Goal: Navigation & Orientation: Find specific page/section

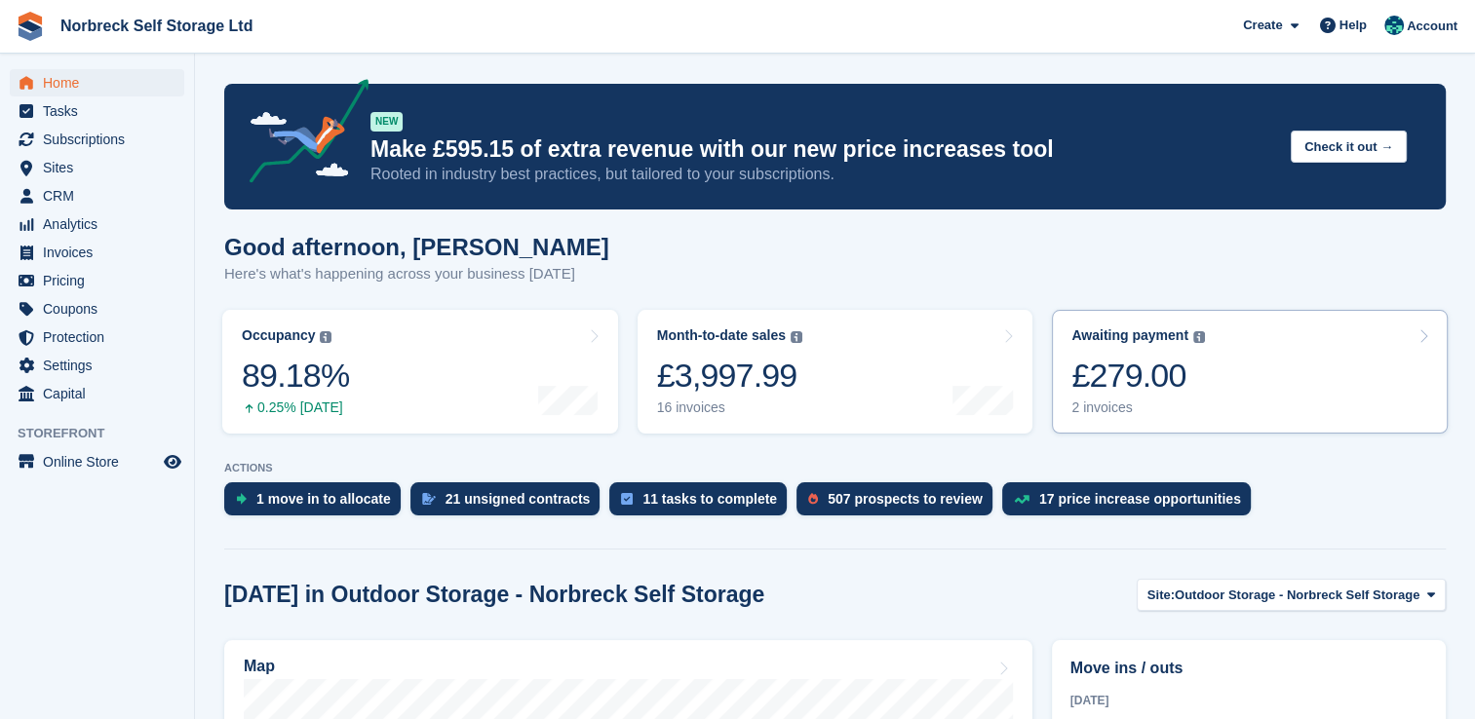
click at [1080, 383] on div "£279.00" at bounding box center [1138, 376] width 134 height 40
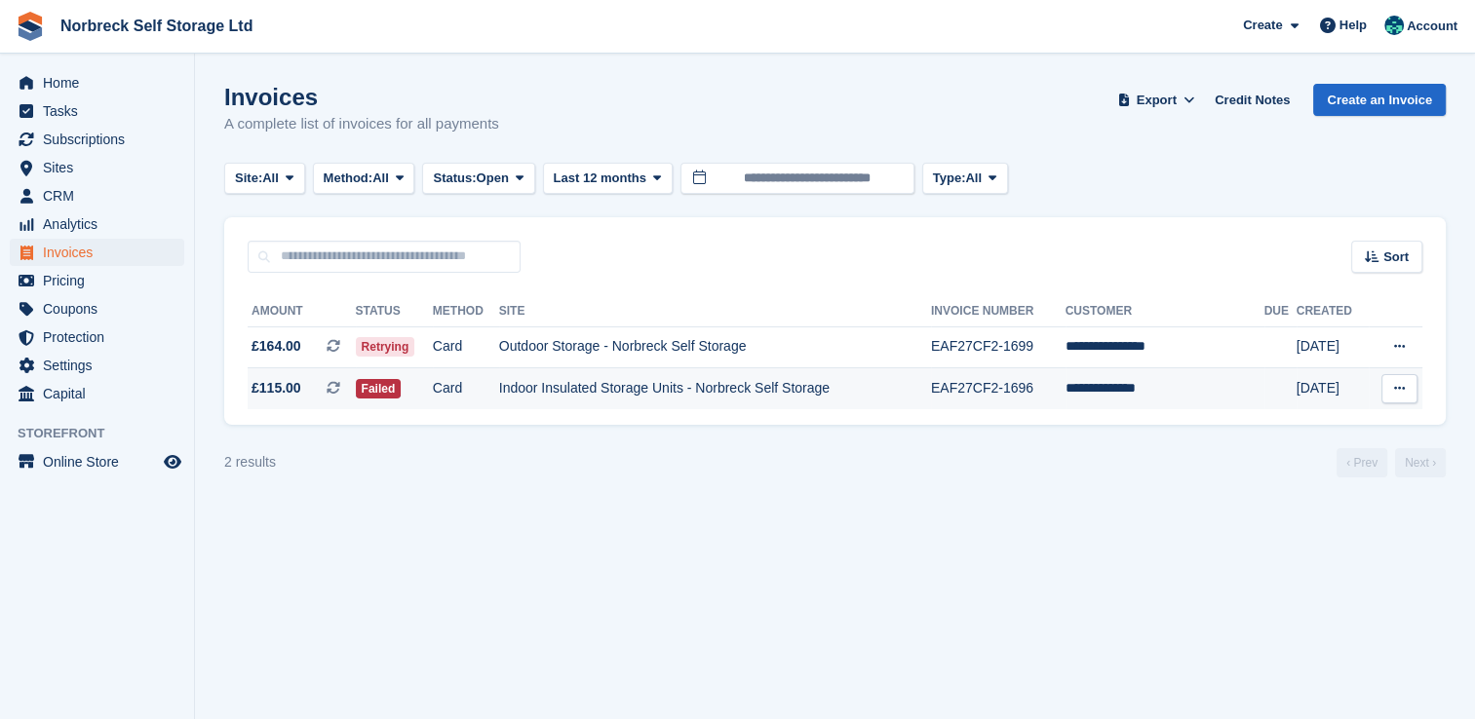
click at [702, 393] on td "Indoor Insulated Storage Units - Norbreck Self Storage" at bounding box center [715, 389] width 432 height 41
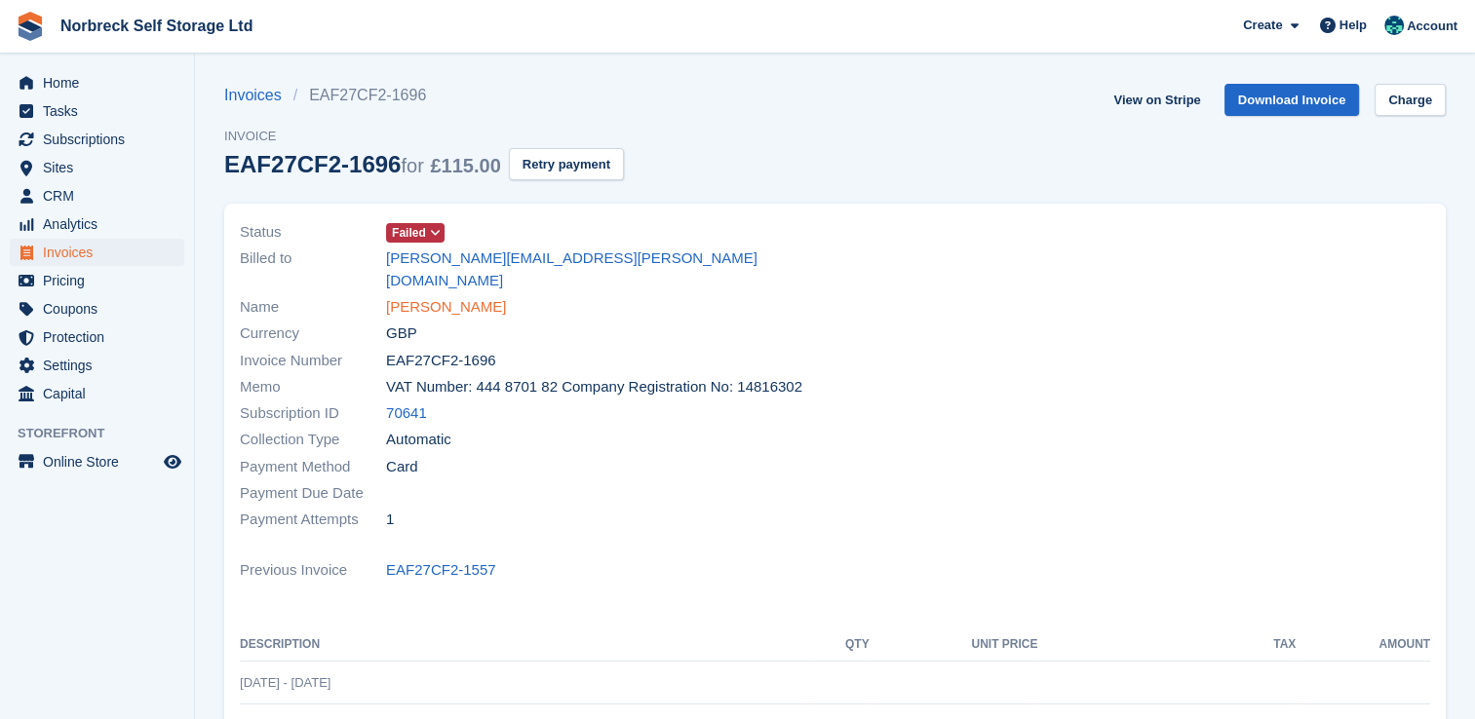
click at [437, 296] on link "[PERSON_NAME]" at bounding box center [446, 307] width 120 height 22
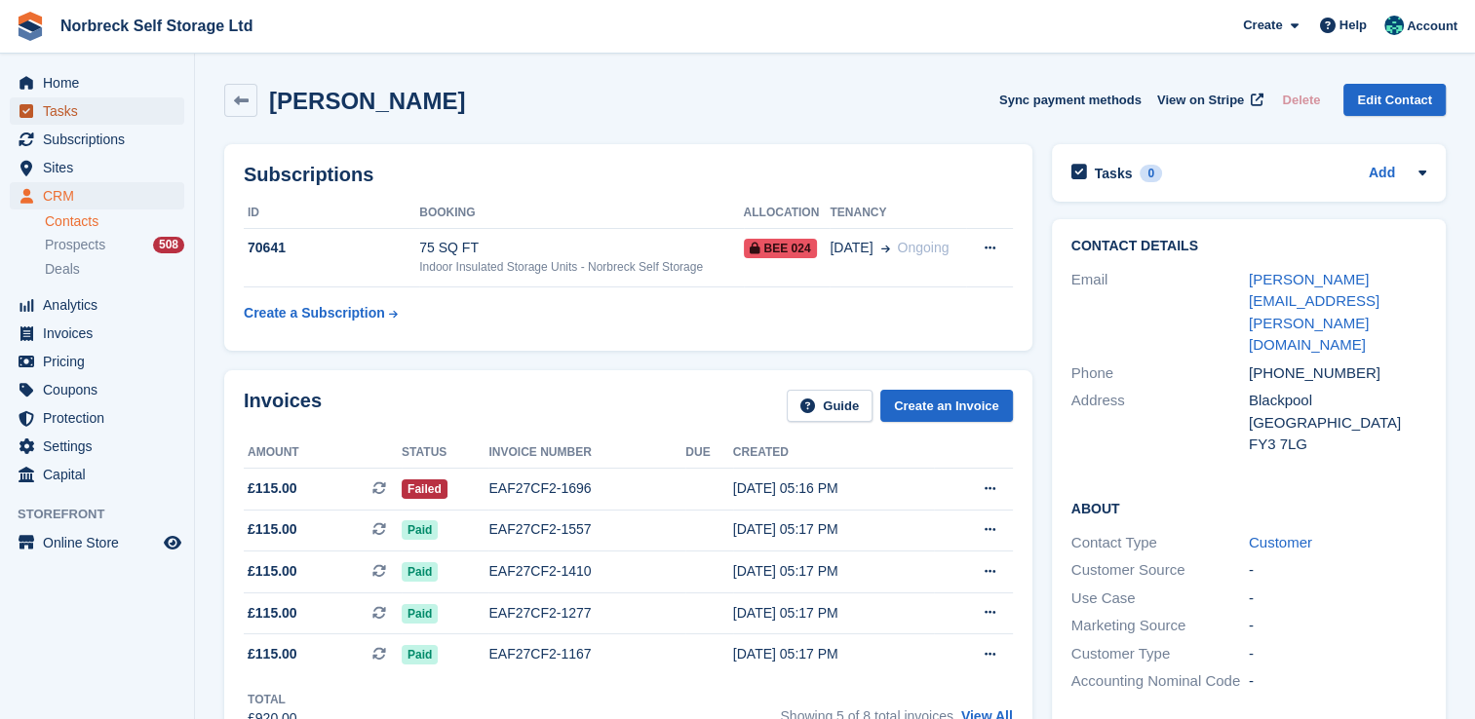
click at [90, 108] on span "Tasks" at bounding box center [101, 110] width 117 height 27
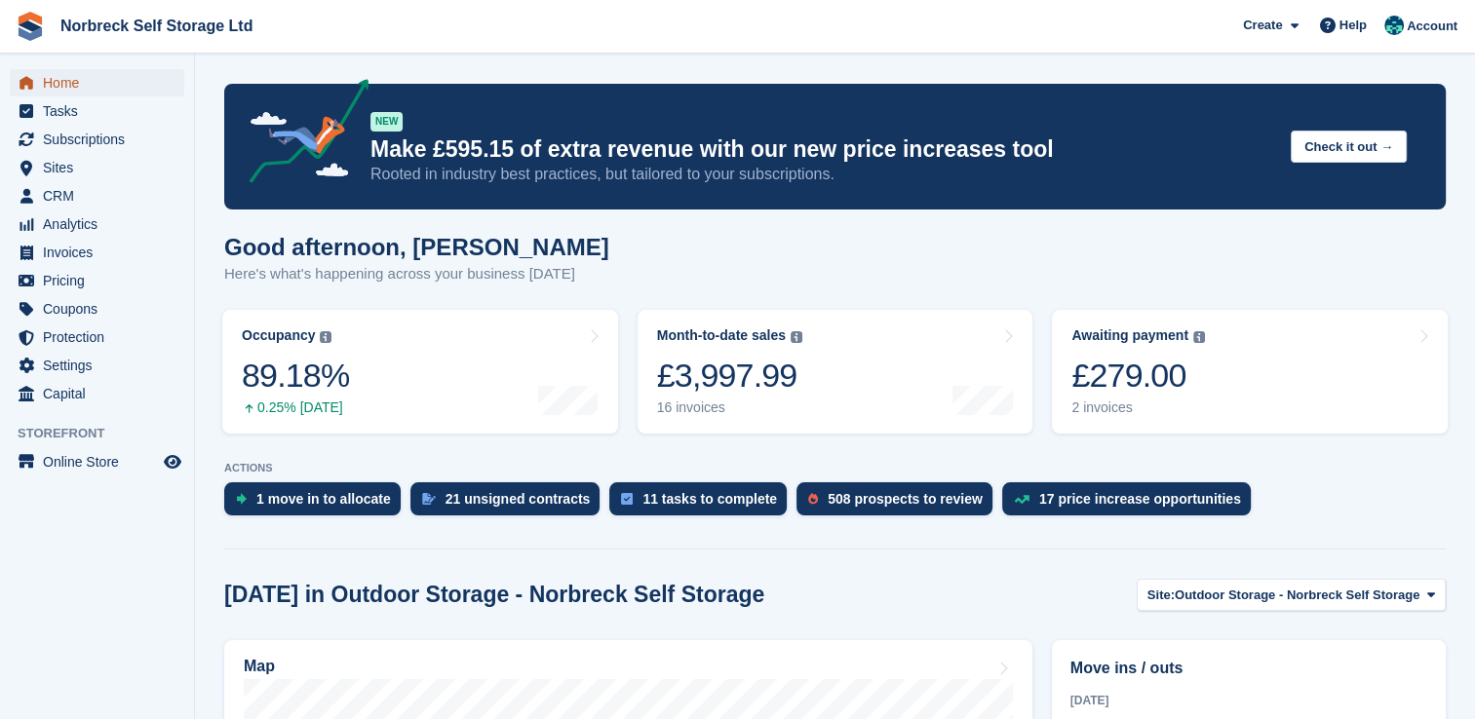
click at [160, 93] on link "Home" at bounding box center [97, 82] width 175 height 27
click at [93, 144] on span "Subscriptions" at bounding box center [101, 139] width 117 height 27
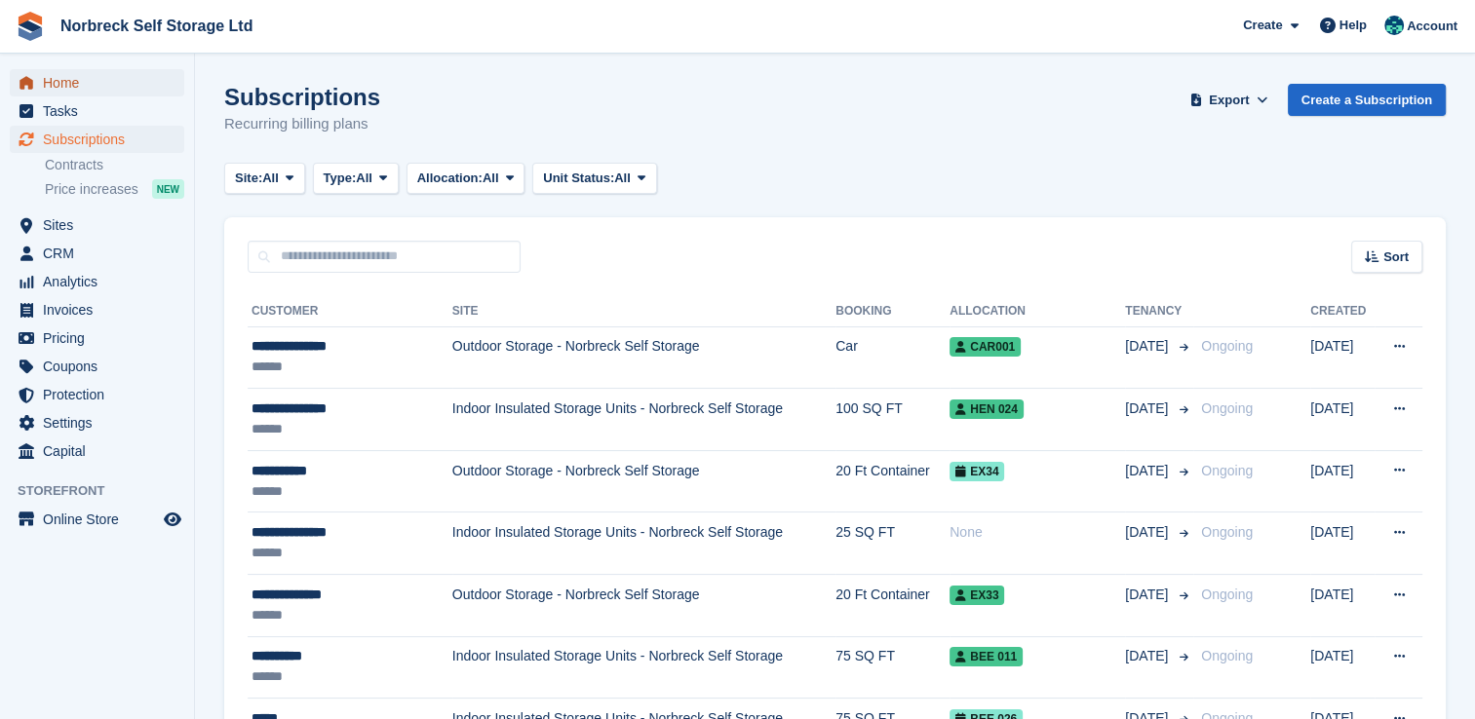
click at [144, 82] on span "Home" at bounding box center [101, 82] width 117 height 27
